Goal: Task Accomplishment & Management: Use online tool/utility

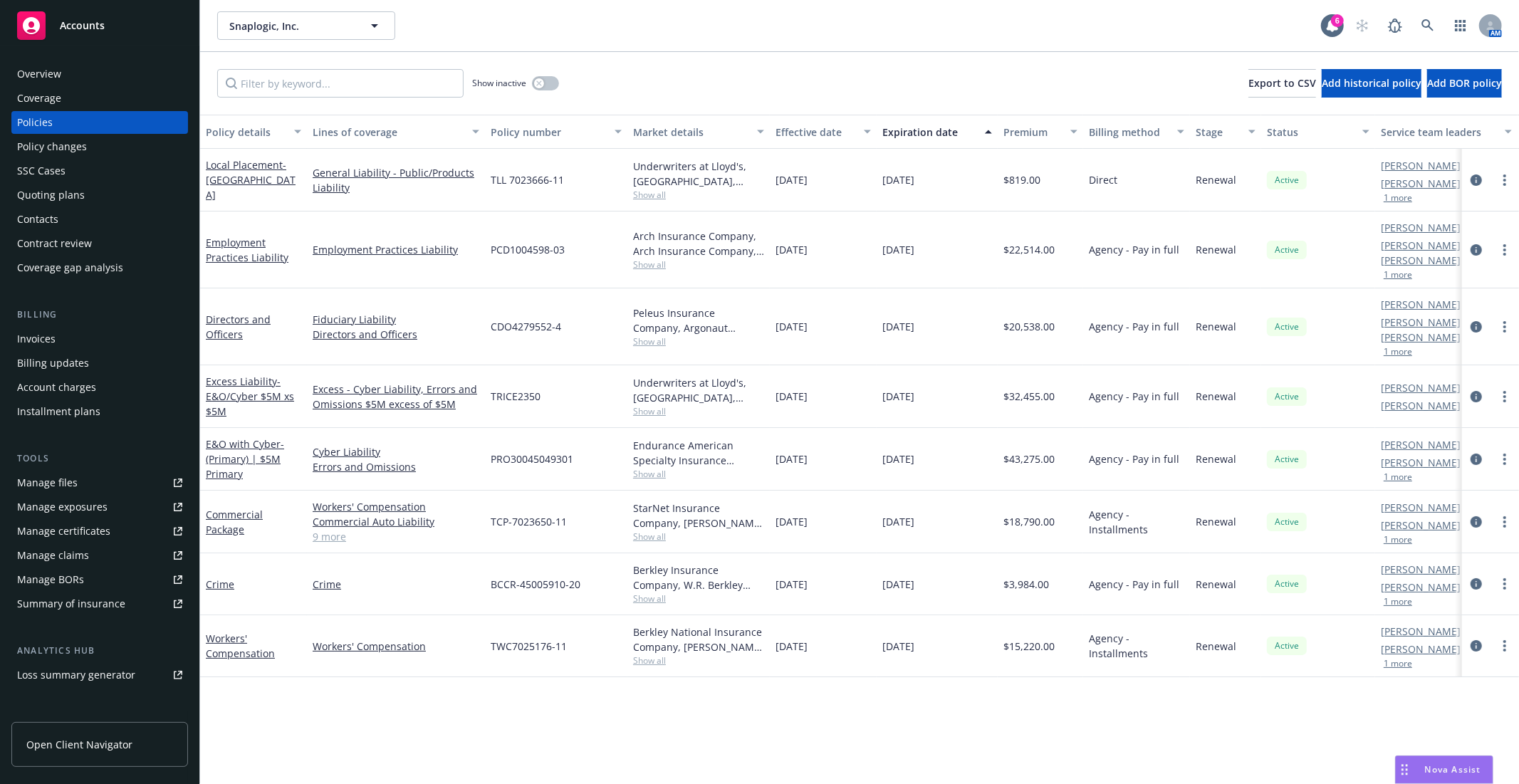
click at [122, 268] on div "Coverage gap analysis" at bounding box center [99, 267] width 165 height 23
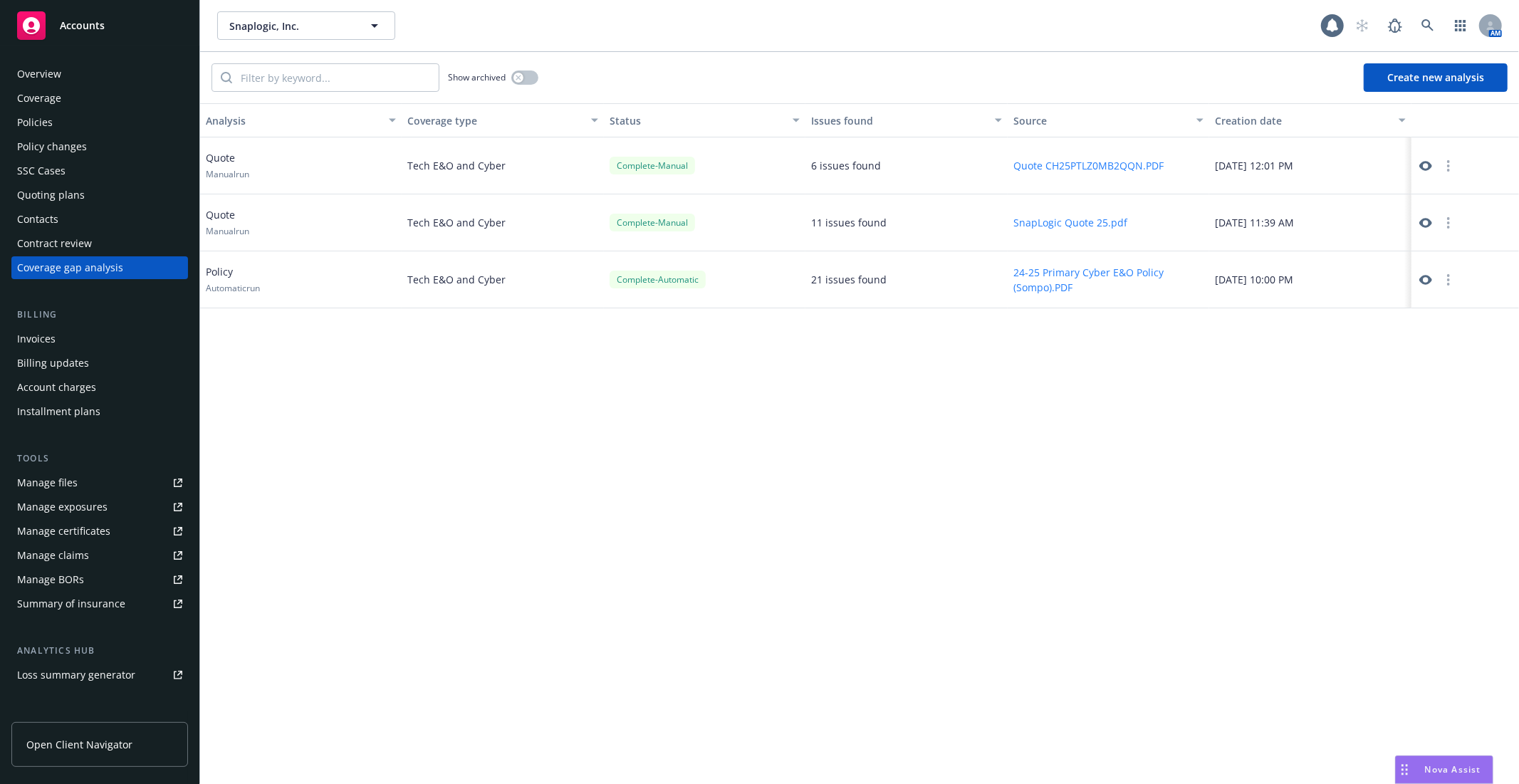
click at [1392, 79] on button "Create new analysis" at bounding box center [1435, 77] width 143 height 28
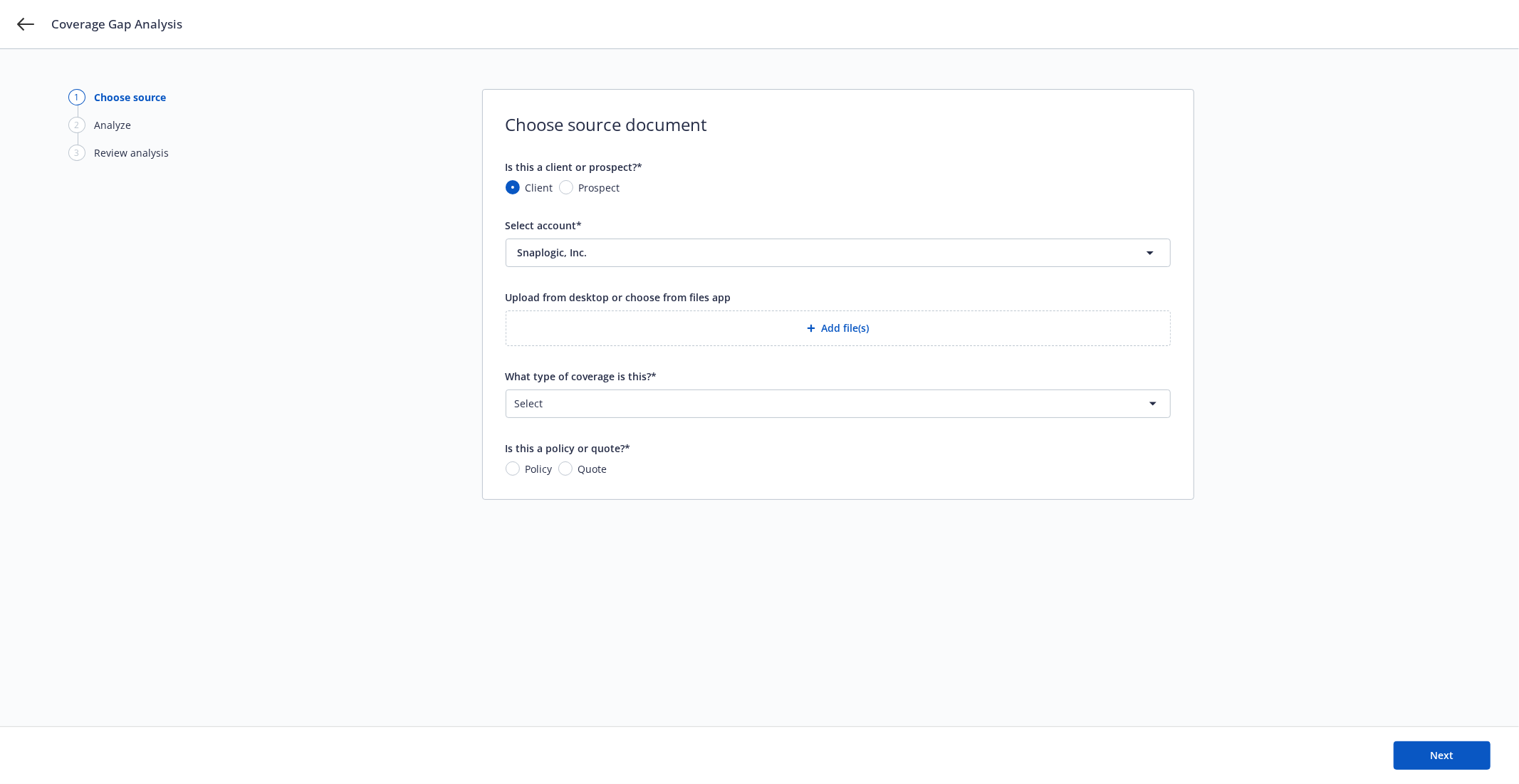
click at [906, 333] on button "Add file(s)" at bounding box center [838, 328] width 665 height 35
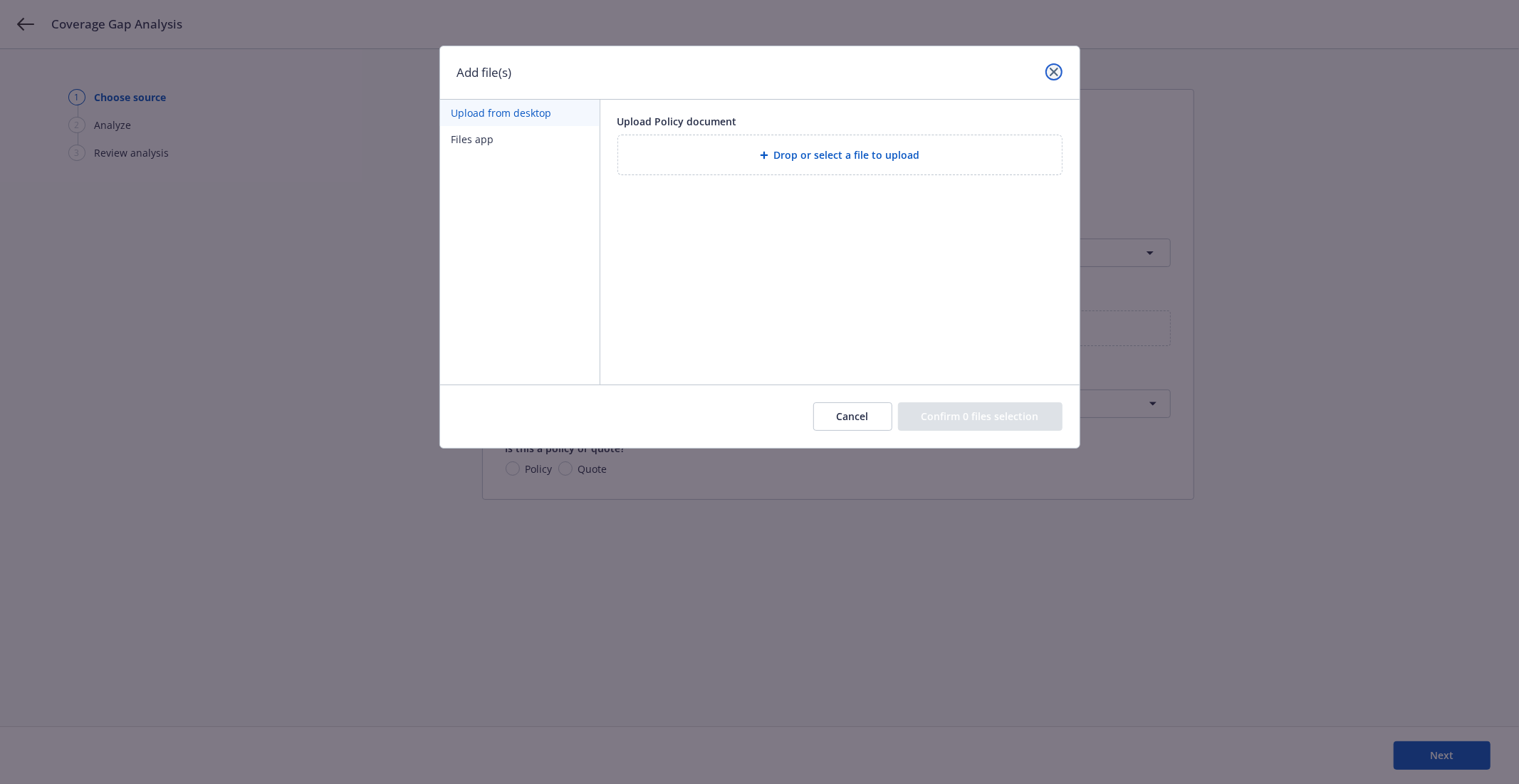
click at [1047, 70] on link "close" at bounding box center [1053, 71] width 17 height 17
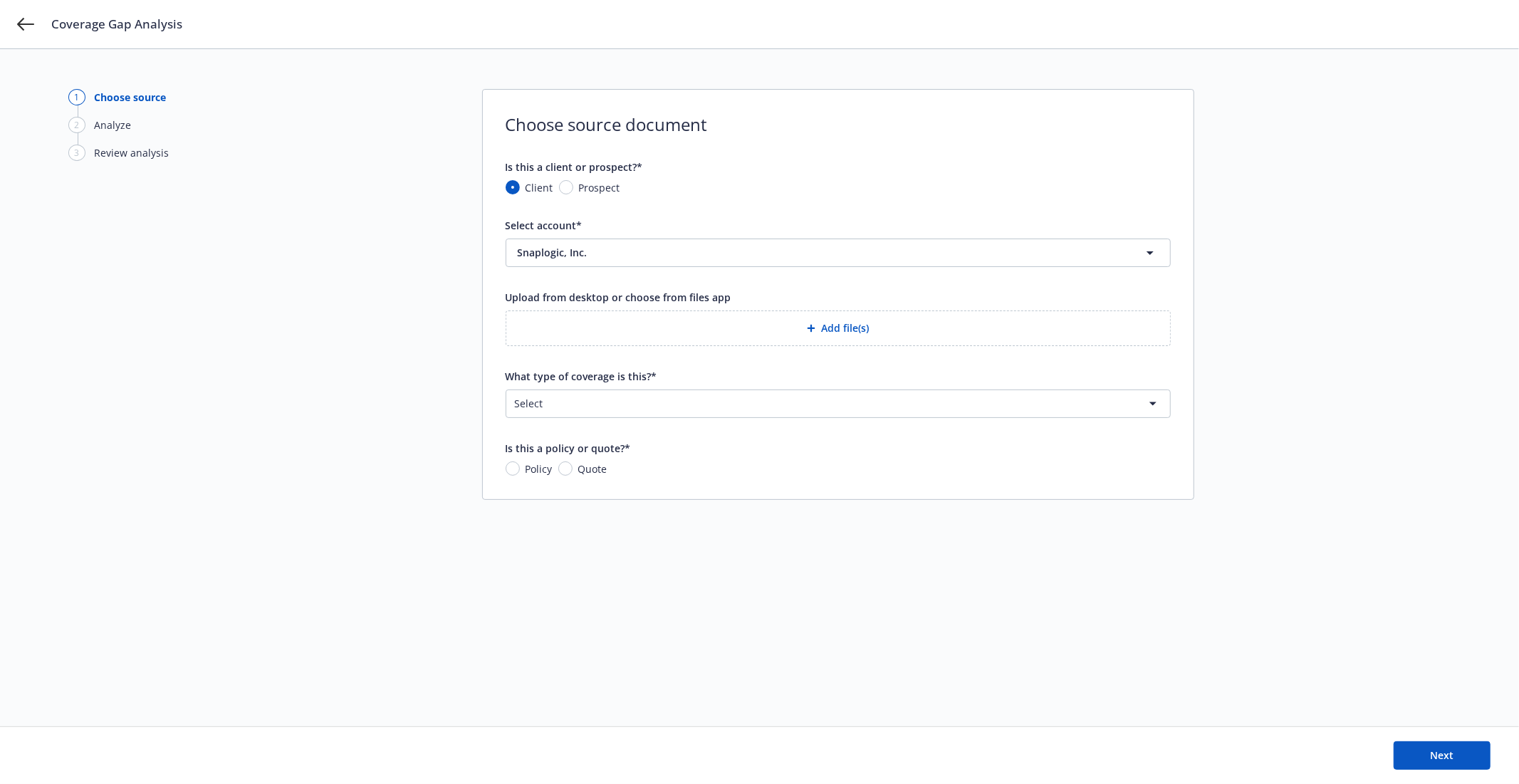
click at [803, 336] on button "Add file(s)" at bounding box center [838, 328] width 665 height 35
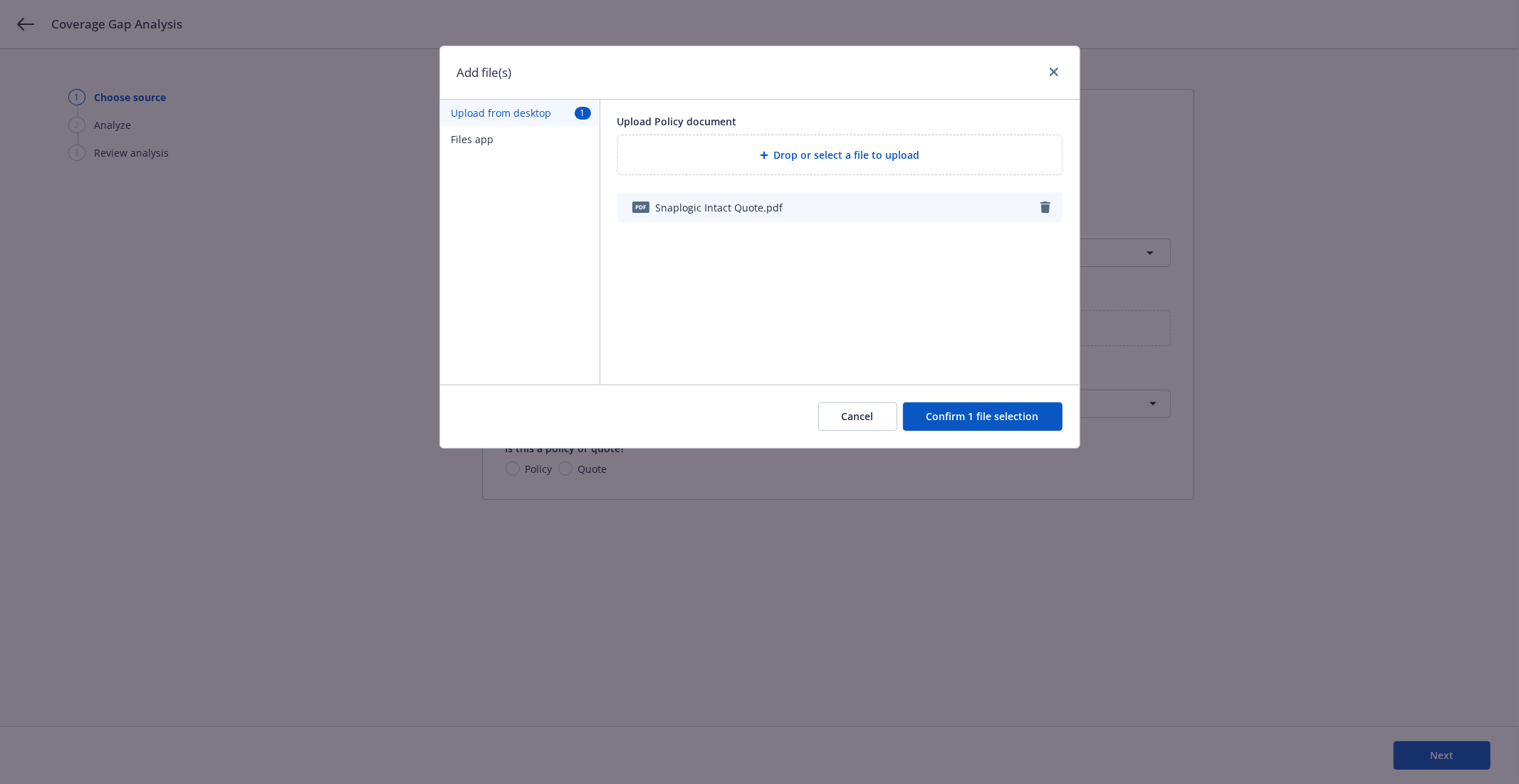
click at [966, 421] on button "Confirm 1 file selection" at bounding box center [982, 416] width 159 height 28
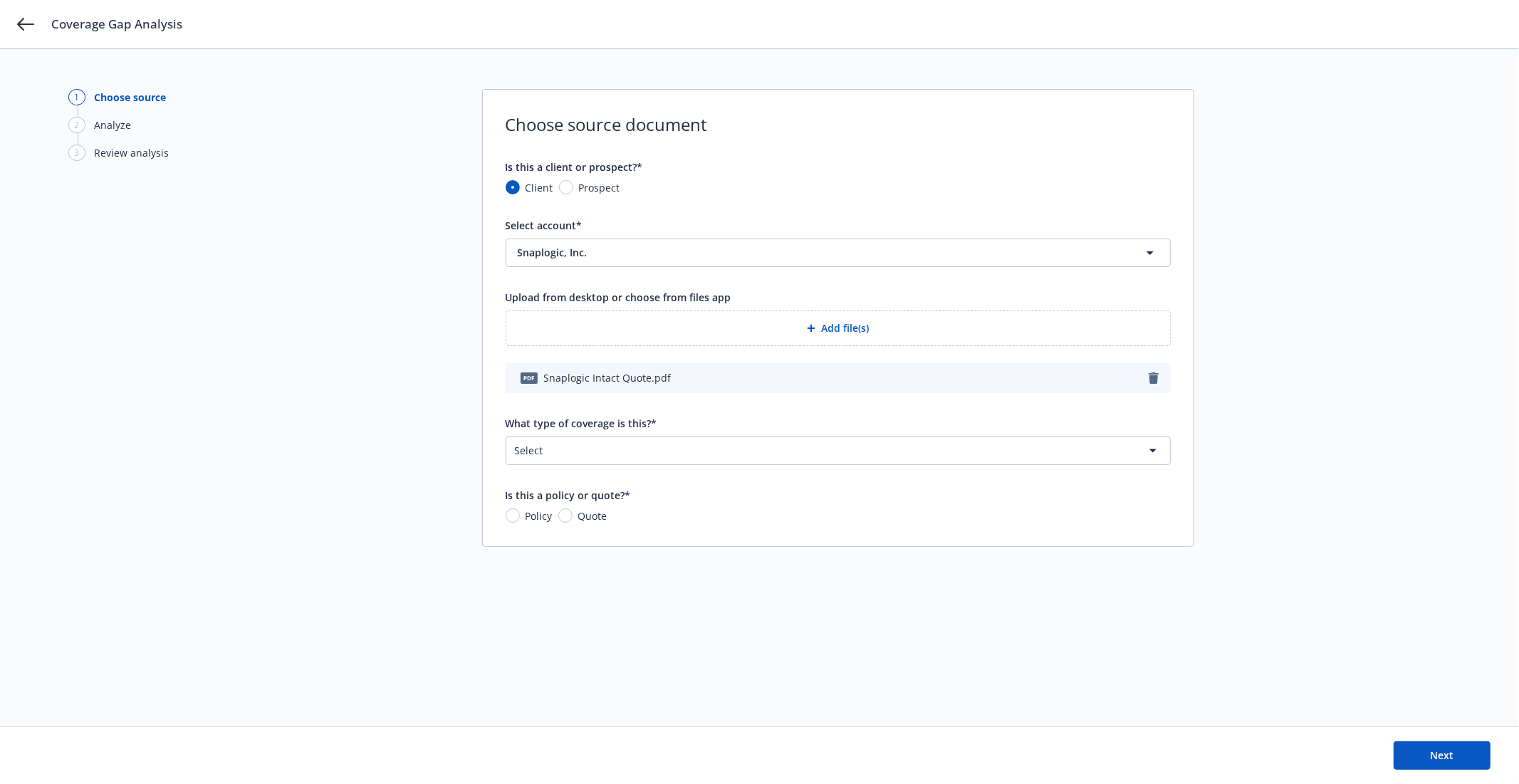
click at [657, 445] on html "Coverage Gap Analysis 1 Choose source 2 Analyze 3 Review analysis Choose source…" at bounding box center [760, 392] width 1519 height 784
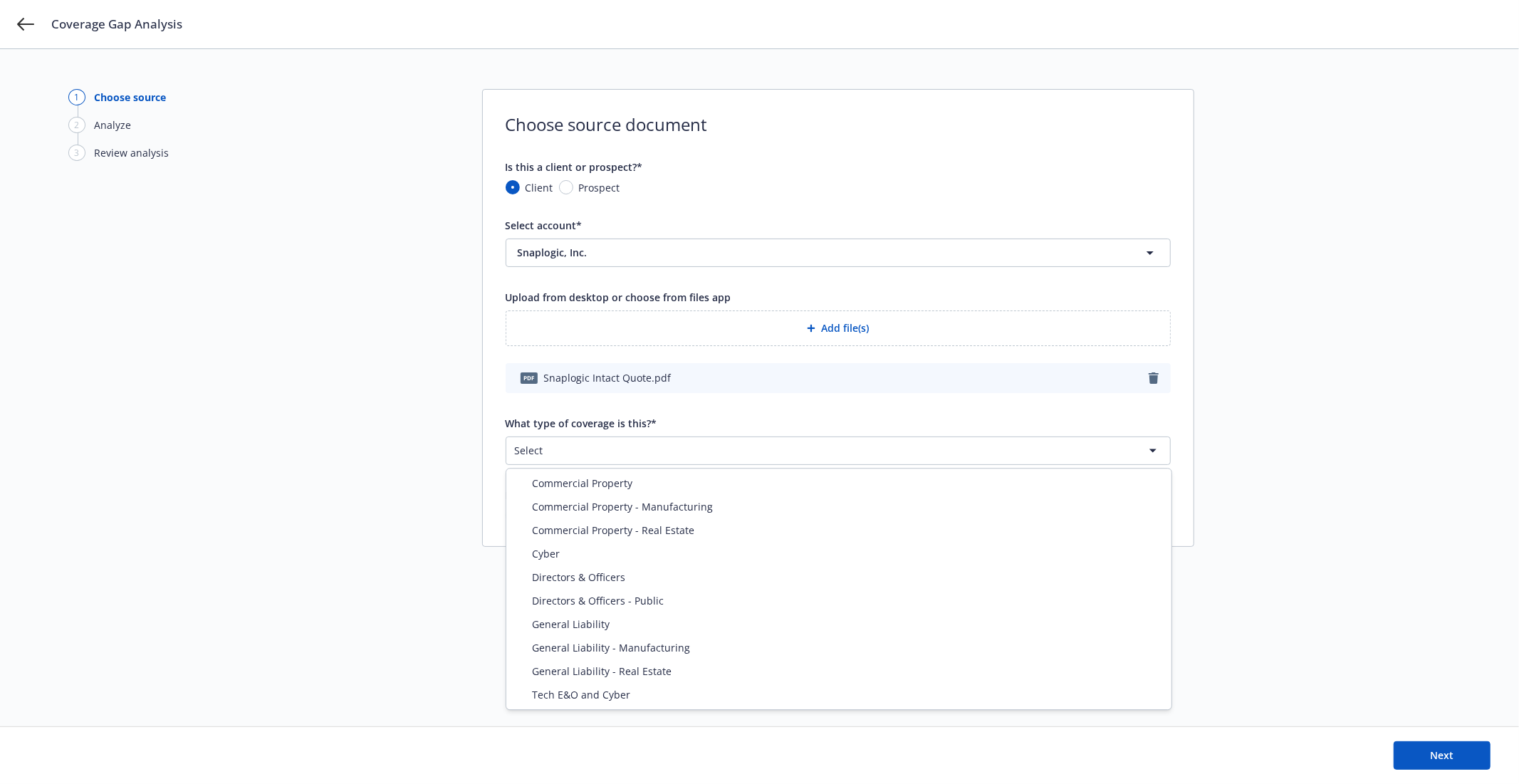
select select "ERRORS_AND_OMISSIONS"
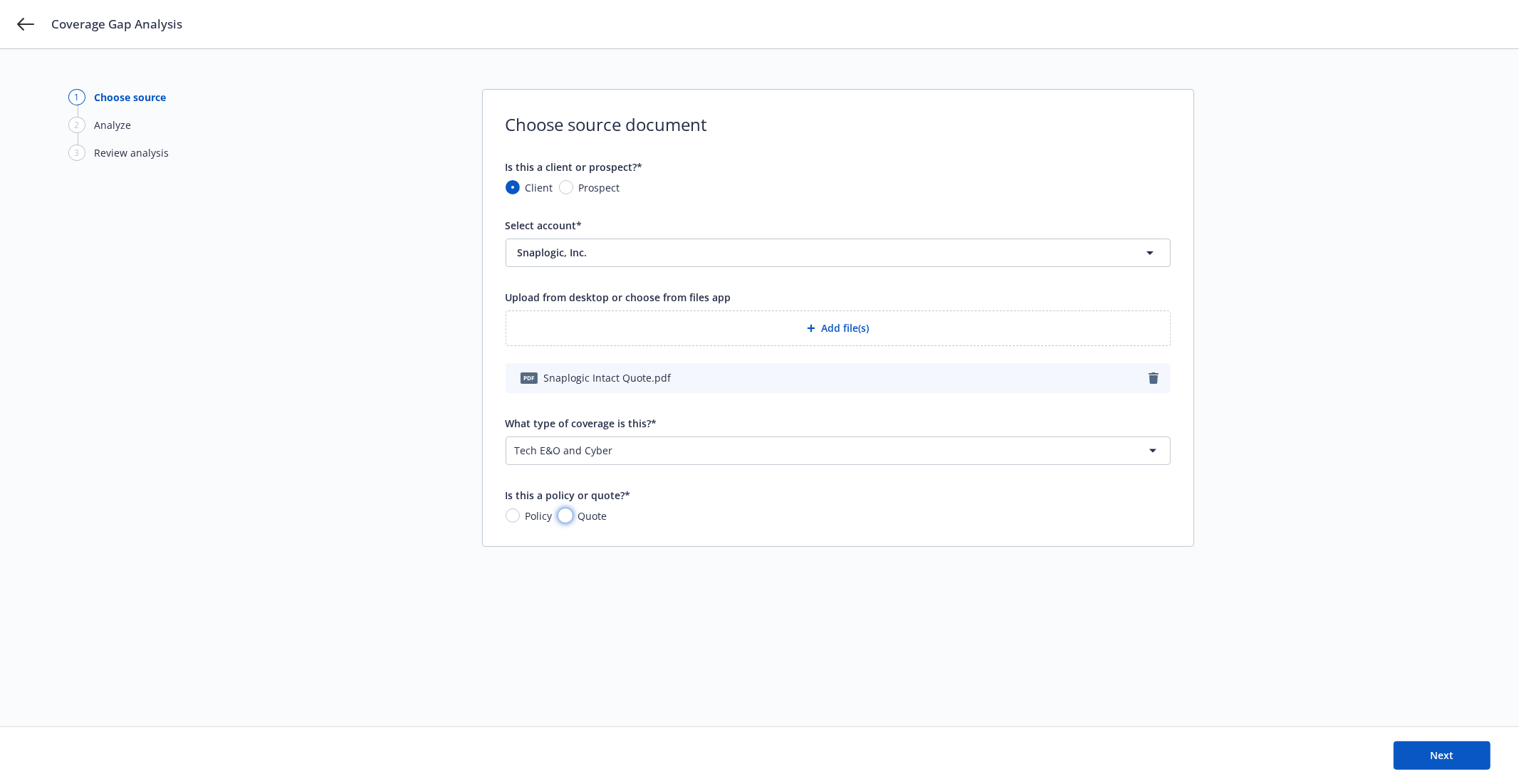
click at [565, 517] on input "Quote" at bounding box center [565, 516] width 14 height 14
radio input "true"
click at [1420, 741] on button "Next" at bounding box center [1442, 755] width 97 height 28
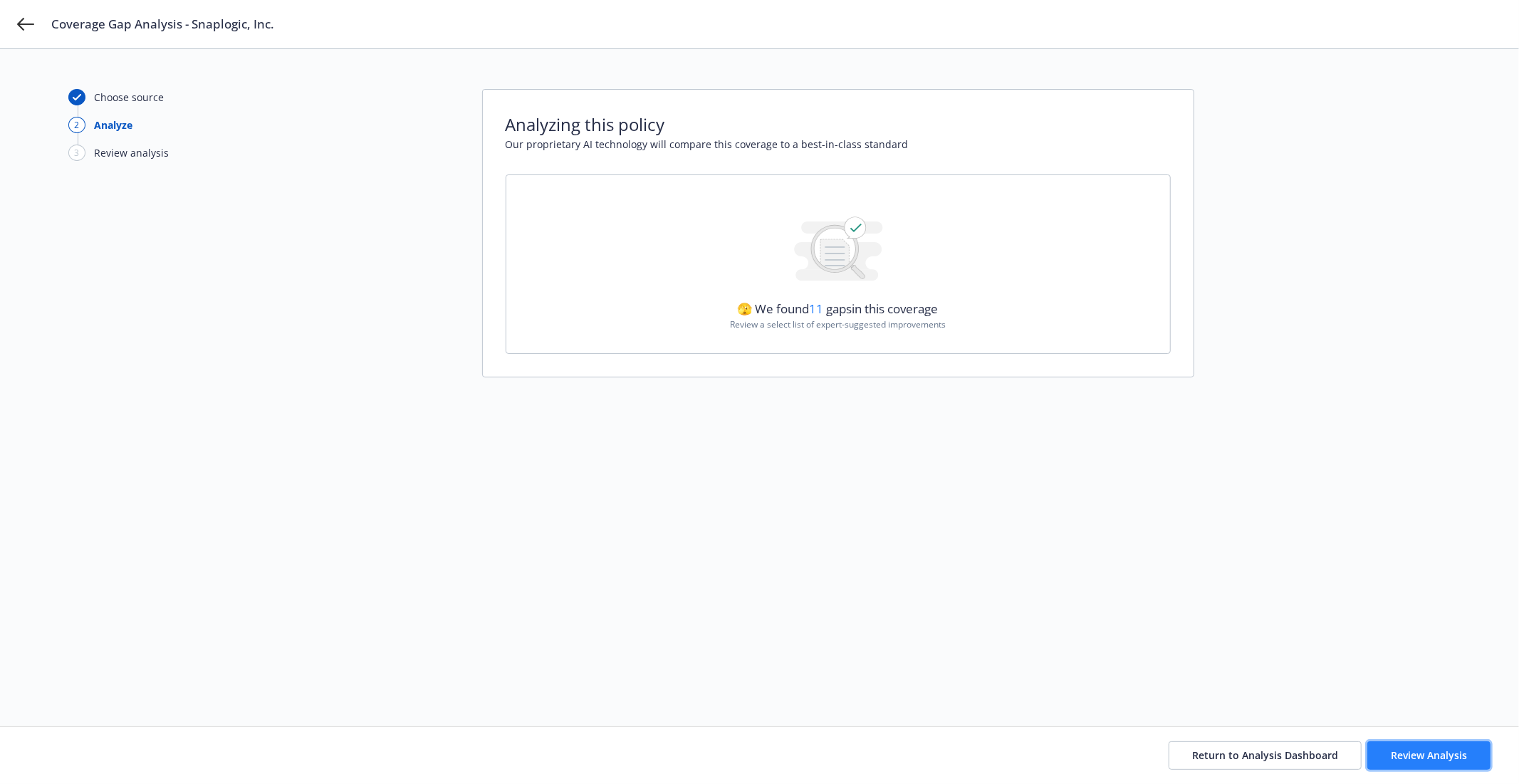
click at [1413, 743] on button "Review Analysis" at bounding box center [1428, 755] width 123 height 28
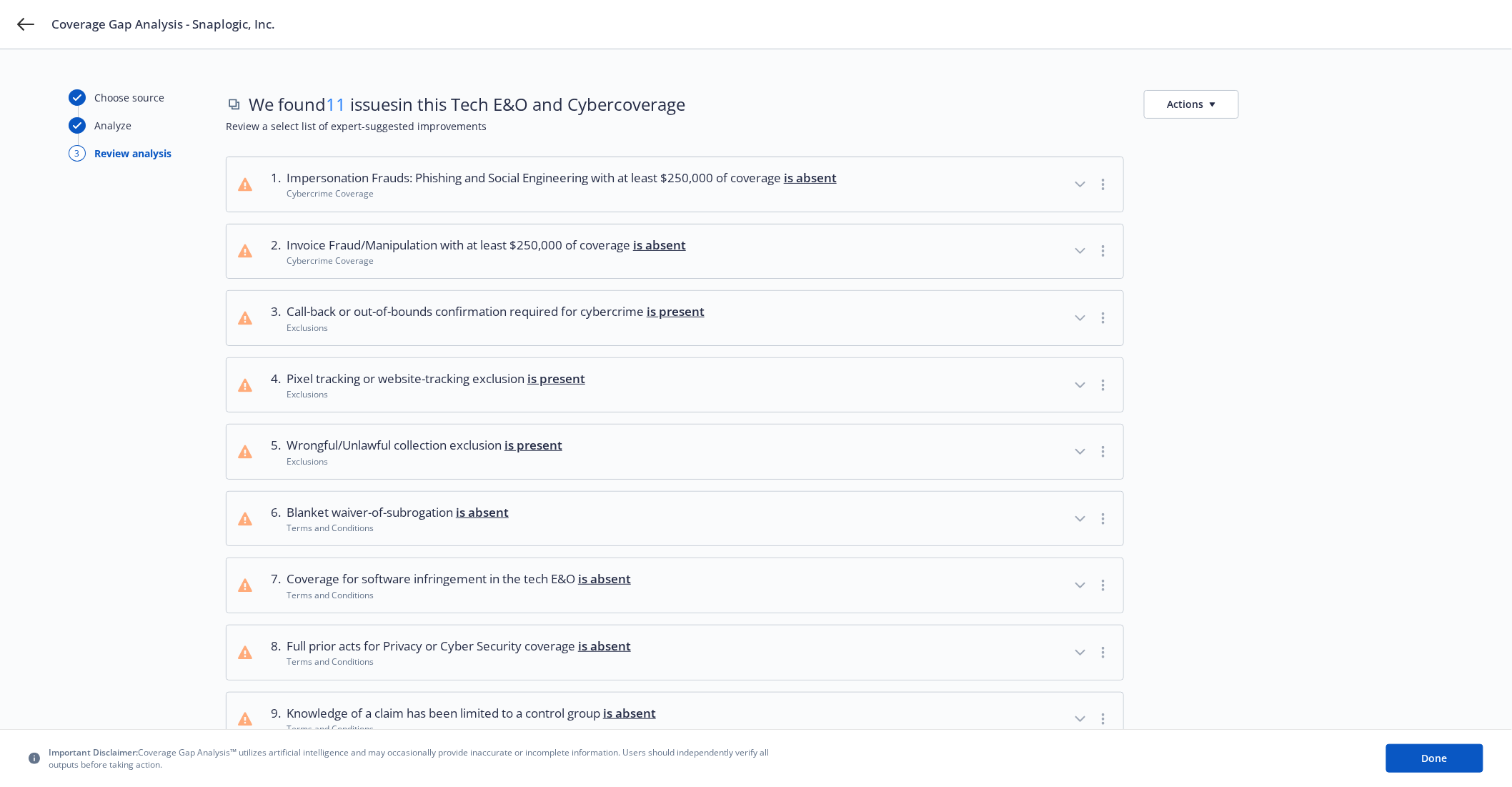
click at [1187, 111] on button "Actions" at bounding box center [1191, 104] width 95 height 28
click at [1228, 165] on link "Copy full list of what we’ve checked for" at bounding box center [1259, 165] width 231 height 28
click at [18, 32] on icon at bounding box center [25, 24] width 17 height 17
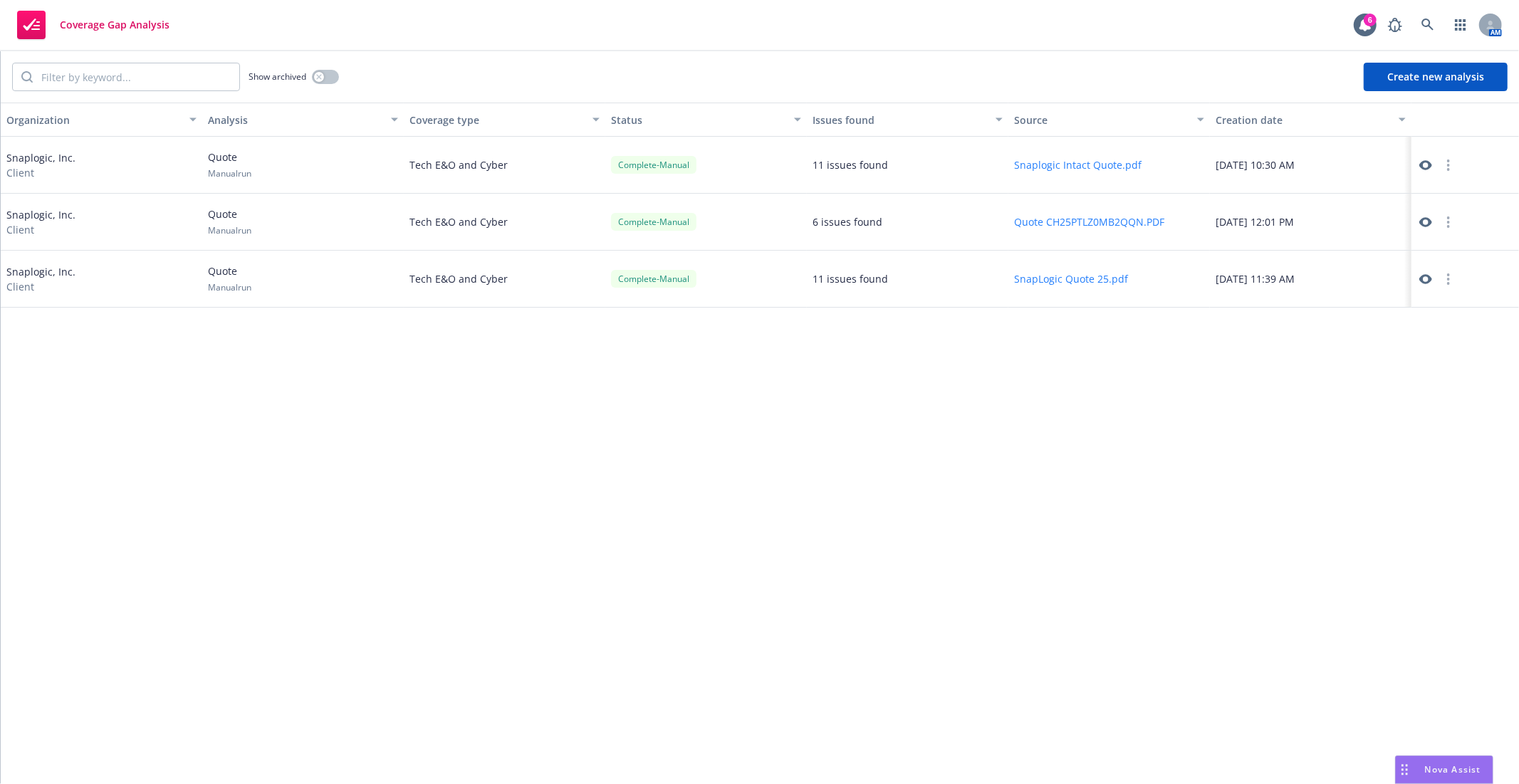
click at [53, 151] on div "Snaplogic, Inc. Client" at bounding box center [40, 165] width 69 height 30
click at [1433, 29] on icon at bounding box center [1427, 25] width 12 height 12
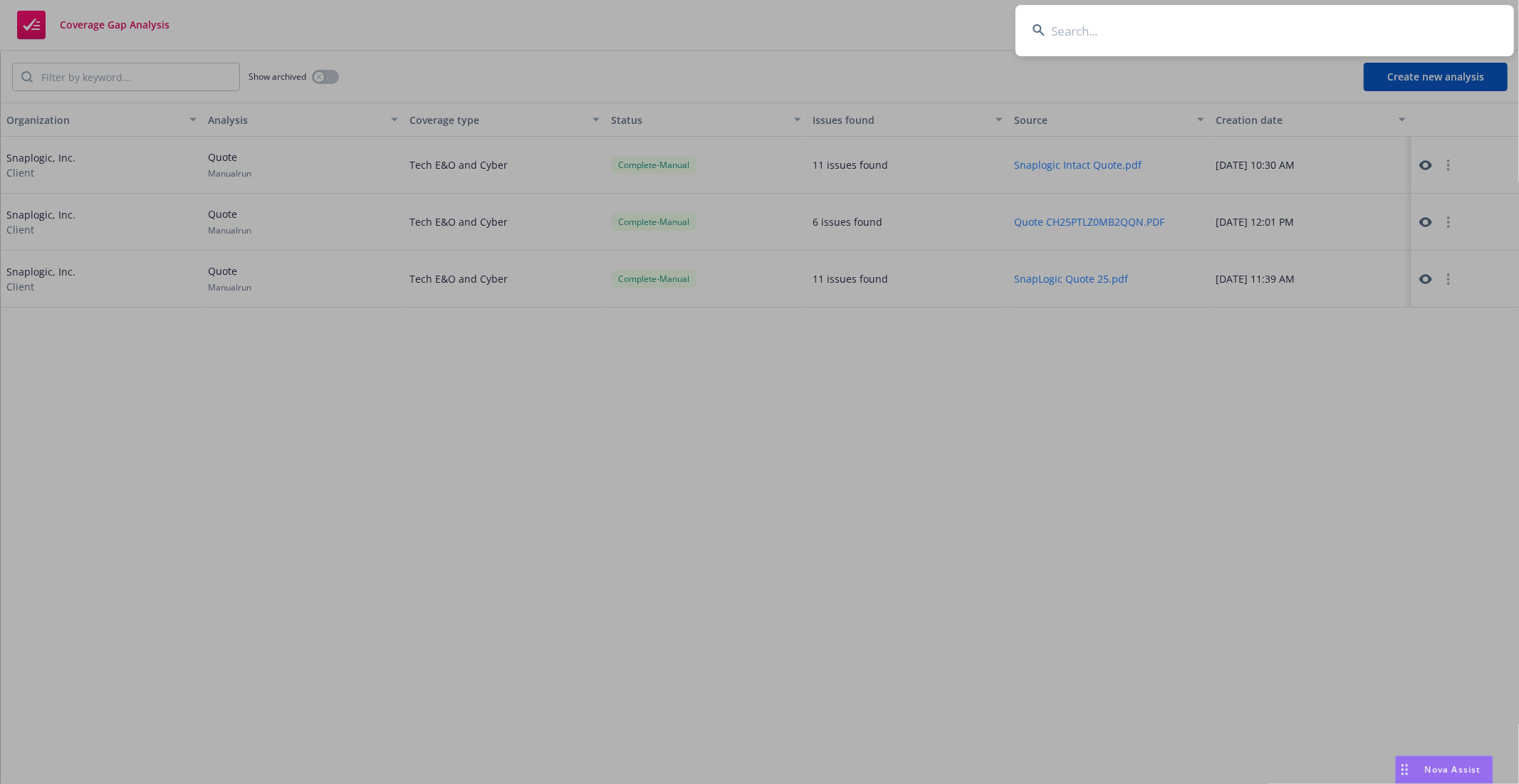
click at [1249, 40] on input at bounding box center [1265, 31] width 498 height 51
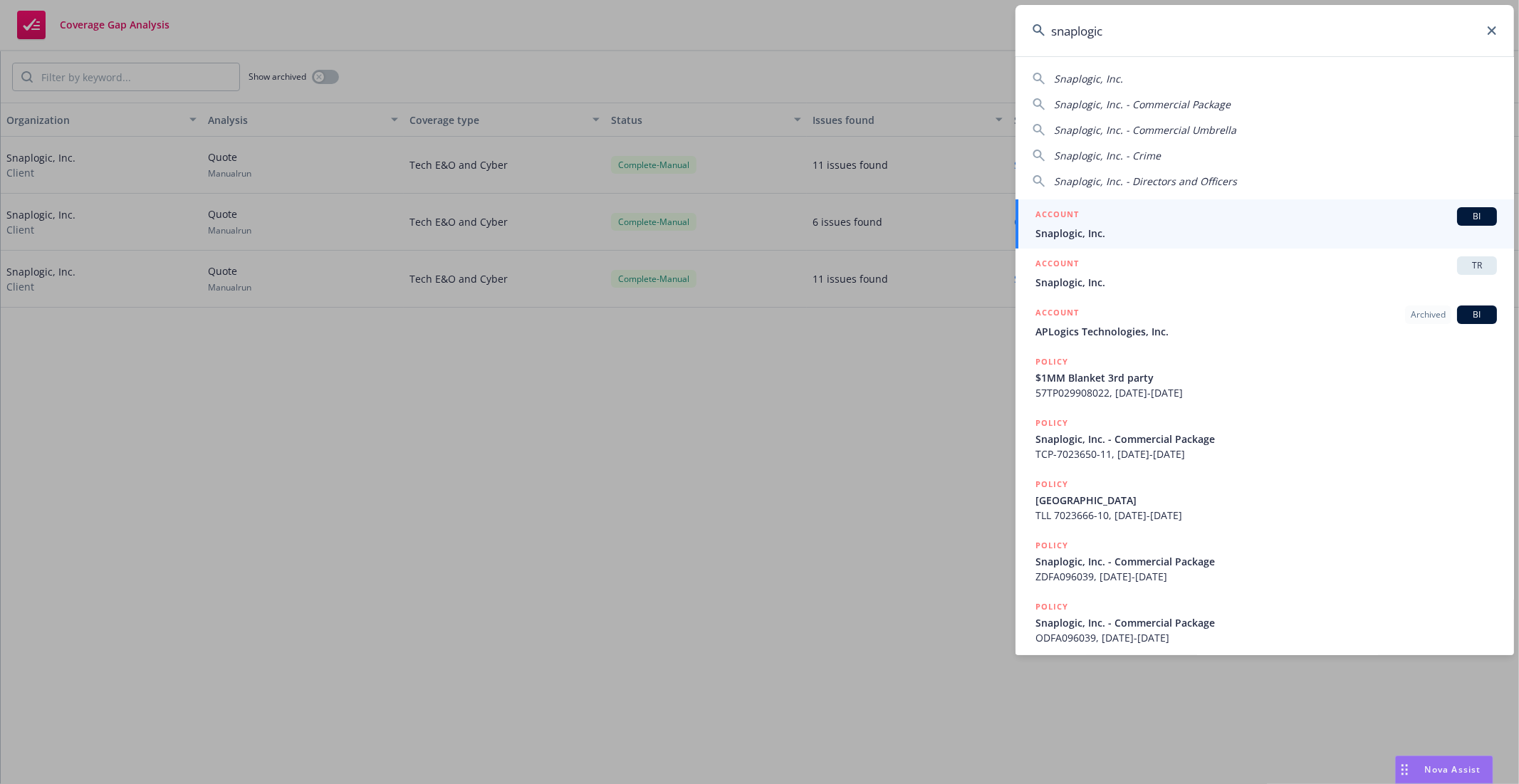
type input "snaplogic"
click at [1211, 216] on div "ACCOUNT BI" at bounding box center [1266, 216] width 461 height 18
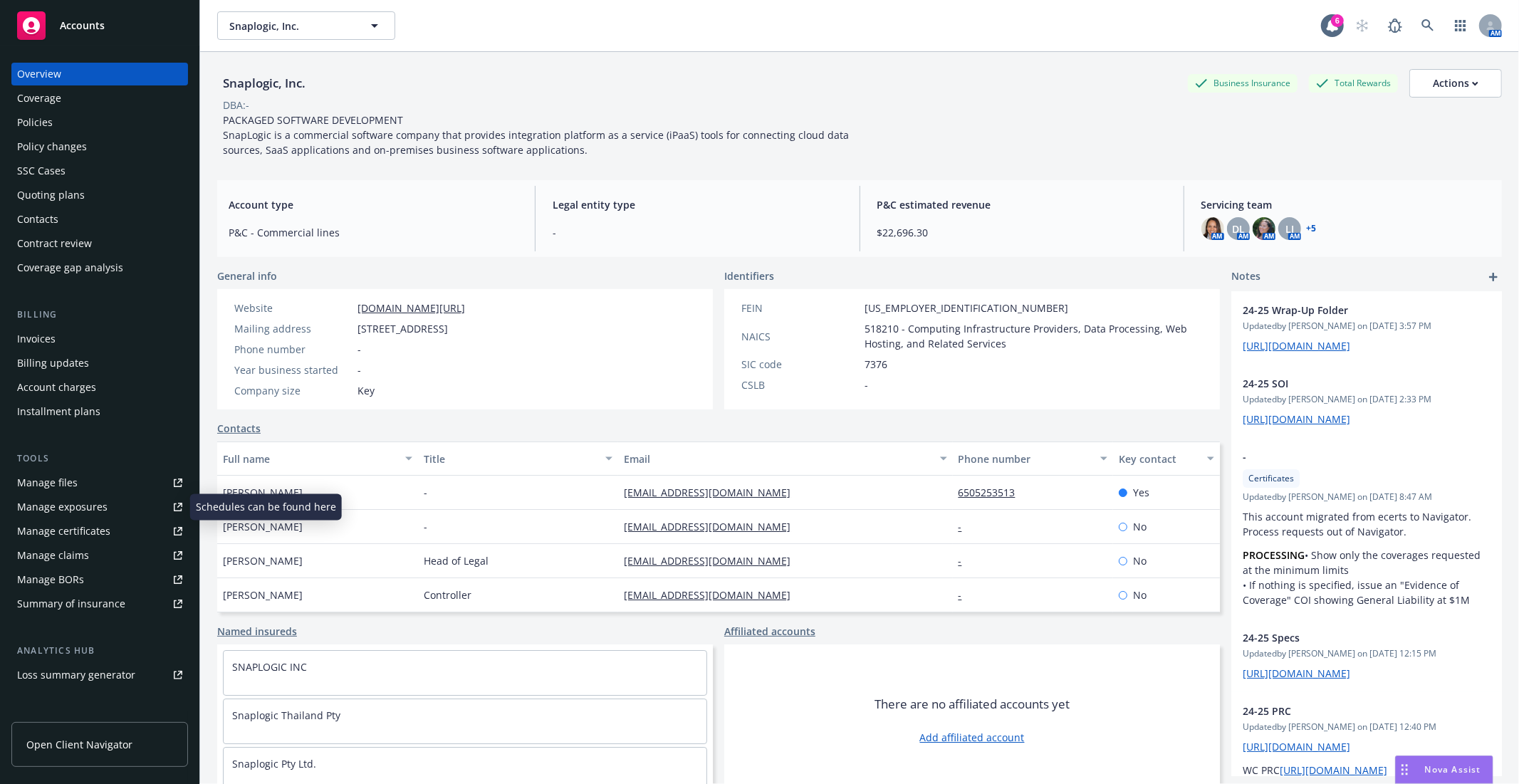
click at [82, 470] on div "Tools Manage files Manage exposures Manage certificates Manage claims Manage BO…" at bounding box center [99, 533] width 177 height 164
click at [72, 472] on div "Manage files" at bounding box center [47, 483] width 61 height 23
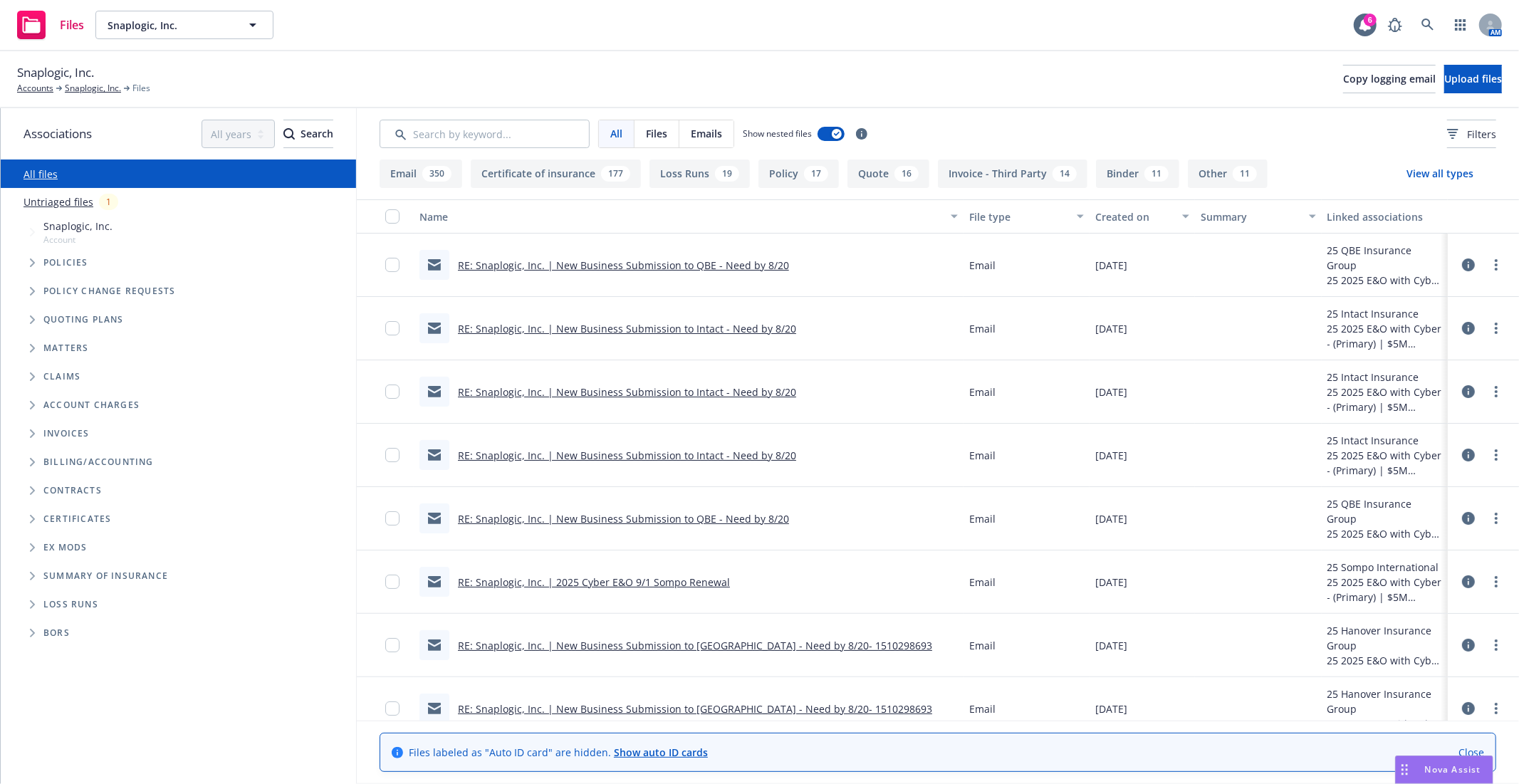
click at [460, 118] on div "All Files Emails Show nested files Filters" at bounding box center [937, 134] width 1162 height 51
click at [862, 173] on button "Quote 16" at bounding box center [888, 173] width 82 height 28
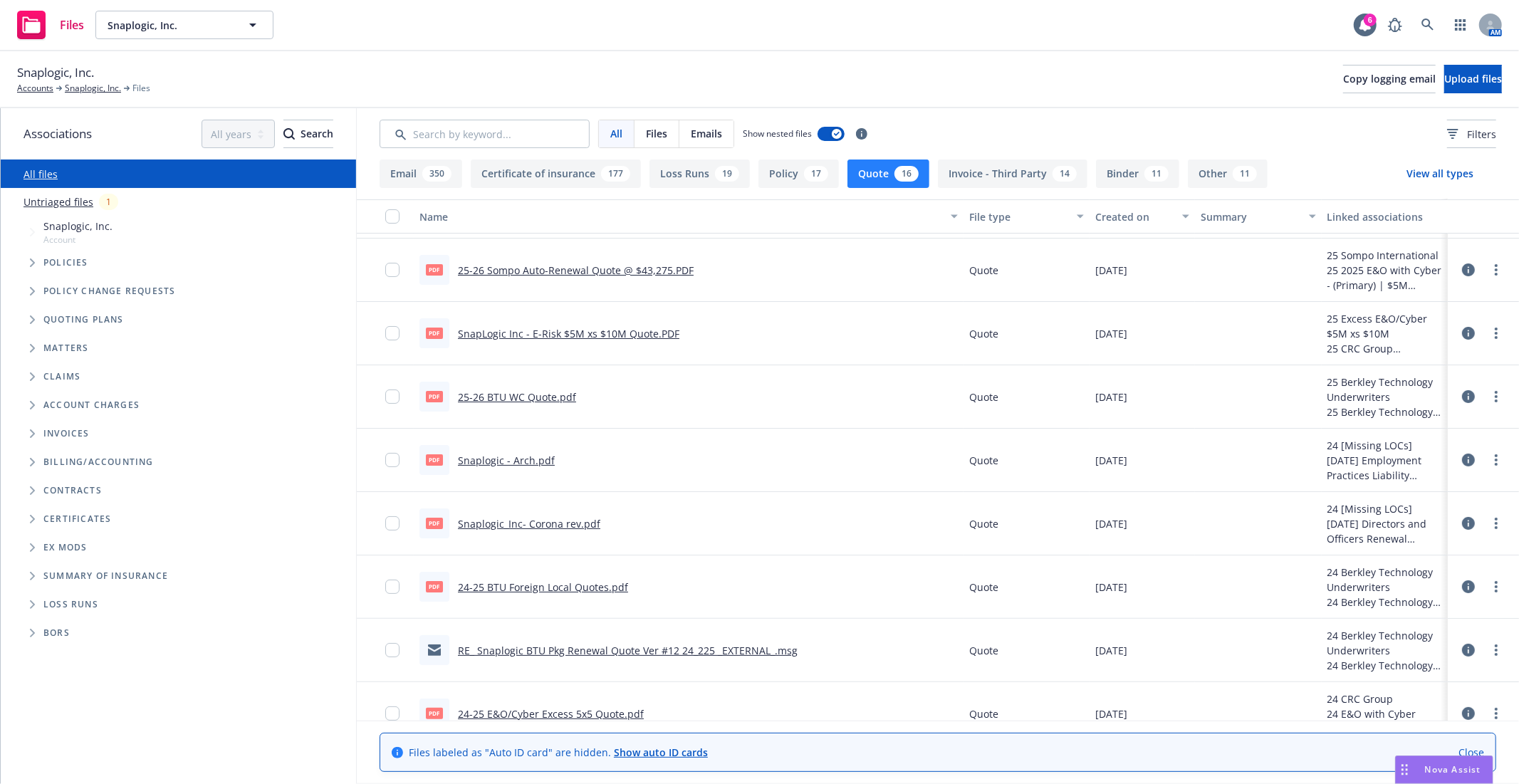
scroll to position [158, 0]
